Goal: Information Seeking & Learning: Find specific fact

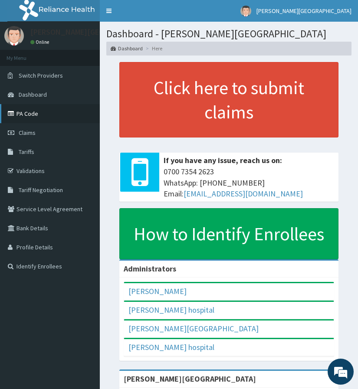
click at [32, 112] on link "PA Code" at bounding box center [50, 113] width 100 height 19
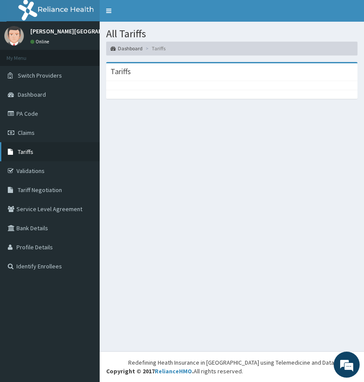
click at [17, 146] on link "Tariffs" at bounding box center [50, 151] width 100 height 19
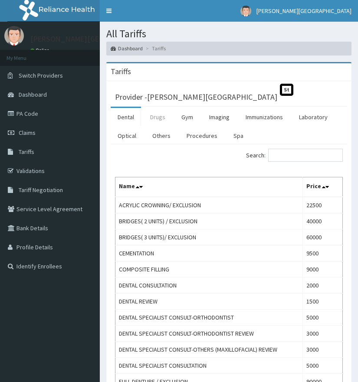
click at [157, 116] on link "Drugs" at bounding box center [157, 117] width 29 height 18
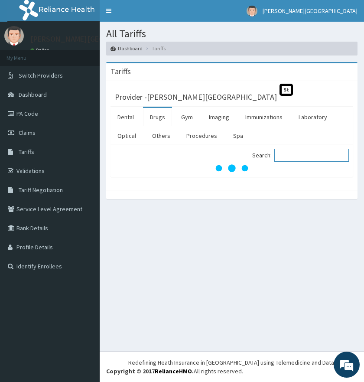
click at [305, 155] on input "Search:" at bounding box center [312, 155] width 75 height 13
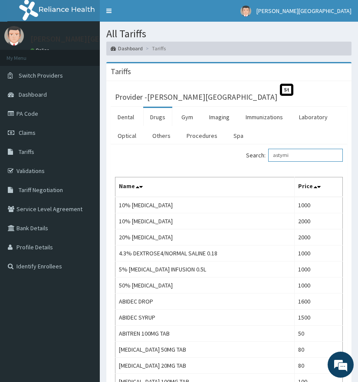
click at [308, 156] on input "astymi" at bounding box center [305, 155] width 75 height 13
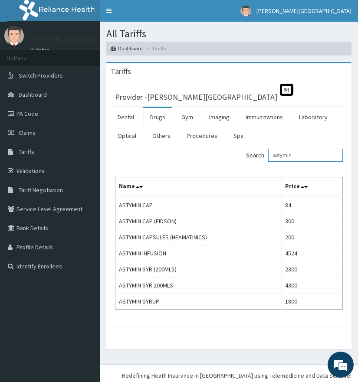
drag, startPoint x: 304, startPoint y: 159, endPoint x: 276, endPoint y: 155, distance: 28.8
click at [276, 155] on input "astymin" at bounding box center [305, 155] width 75 height 13
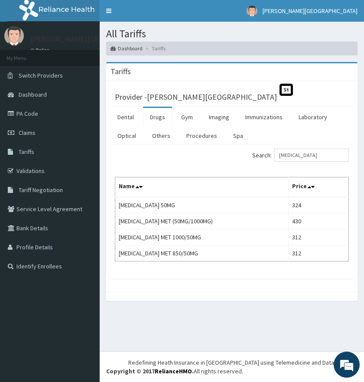
drag, startPoint x: 272, startPoint y: 99, endPoint x: 293, endPoint y: 115, distance: 26.9
click at [273, 100] on div "Provider - Subol Hospital St" at bounding box center [232, 96] width 234 height 12
click at [314, 149] on input "galvus" at bounding box center [312, 155] width 75 height 13
type input "g"
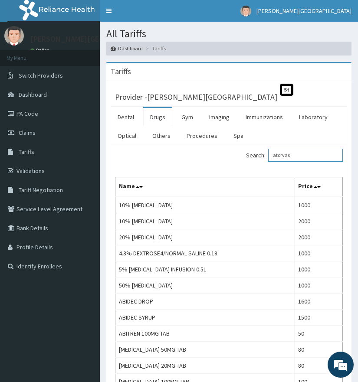
click at [307, 158] on input "atorvas" at bounding box center [305, 155] width 75 height 13
type input "atorvas"
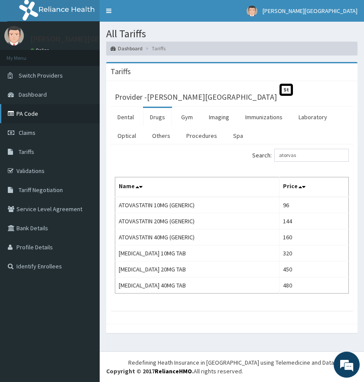
click at [33, 111] on link "PA Code" at bounding box center [50, 113] width 100 height 19
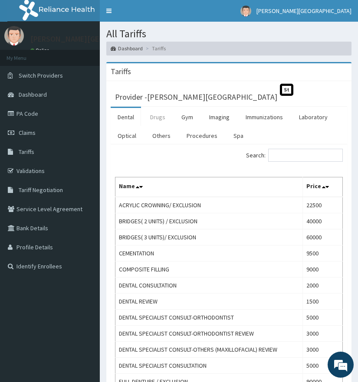
click at [157, 114] on link "Drugs" at bounding box center [157, 117] width 29 height 18
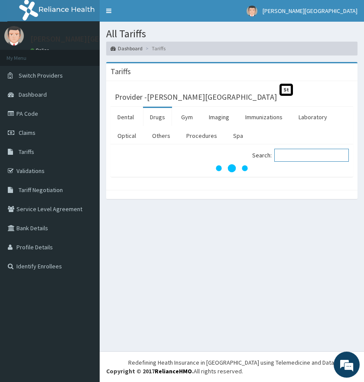
click at [289, 155] on input "Search:" at bounding box center [312, 155] width 75 height 13
type input "diamicron"
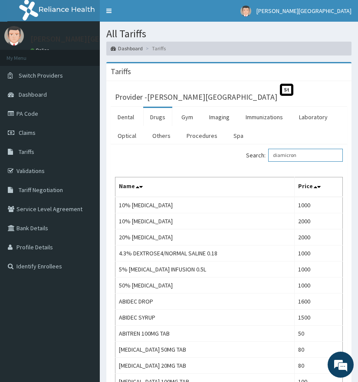
click at [323, 153] on input "diamicron" at bounding box center [305, 155] width 75 height 13
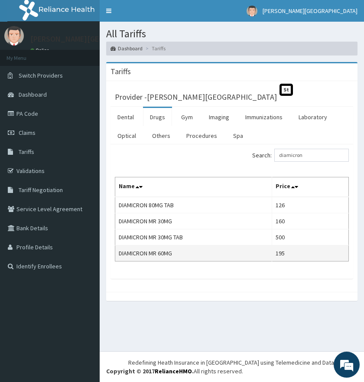
click at [236, 250] on td "DIAMICRON MR 60MG" at bounding box center [193, 253] width 157 height 16
